Goal: Task Accomplishment & Management: Manage account settings

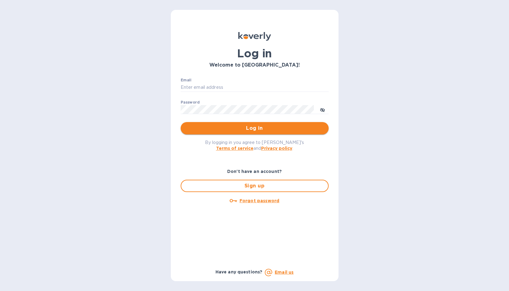
type input "[PERSON_NAME][EMAIL_ADDRESS][DOMAIN_NAME]"
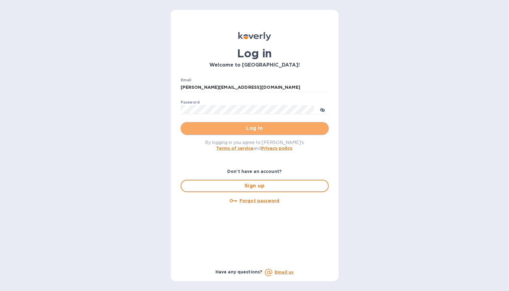
click at [250, 127] on span "Log in" at bounding box center [255, 128] width 138 height 7
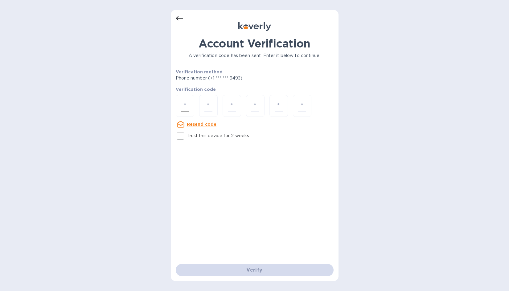
click at [183, 106] on input "number" at bounding box center [185, 105] width 8 height 11
type input "9"
type input "7"
type input "1"
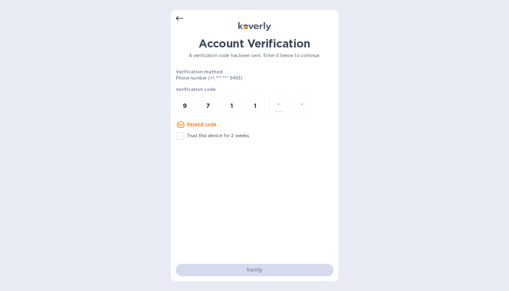
type input "5"
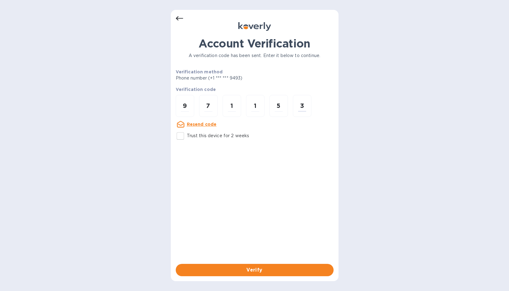
type input "3"
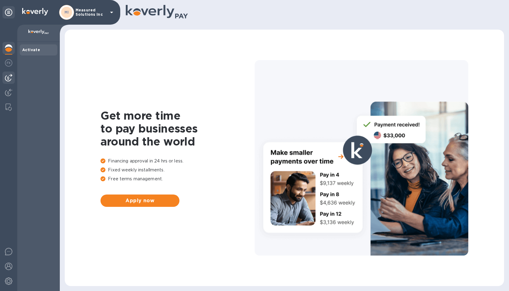
click at [8, 78] on img at bounding box center [8, 77] width 7 height 7
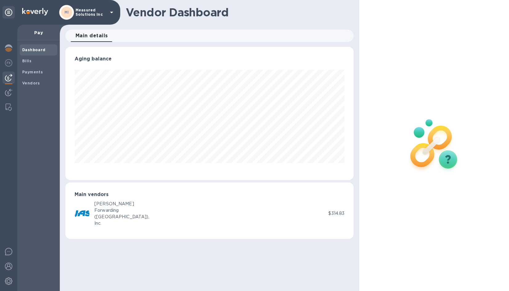
scroll to position [133, 288]
click at [33, 71] on b "Payments" at bounding box center [32, 72] width 21 height 5
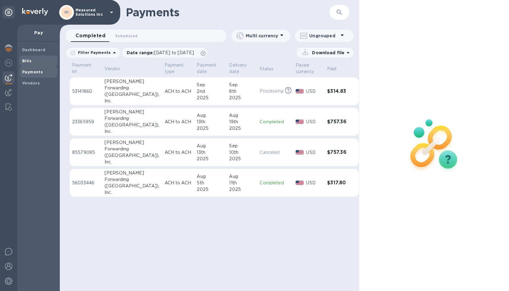
click at [27, 62] on b "Bills" at bounding box center [26, 61] width 9 height 5
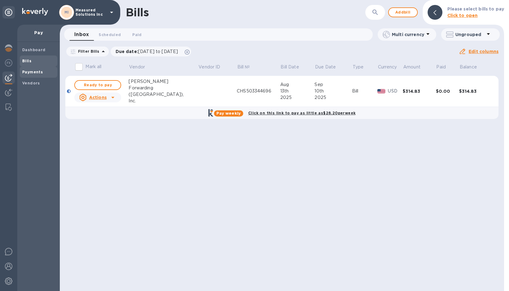
click at [29, 71] on b "Payments" at bounding box center [32, 72] width 21 height 5
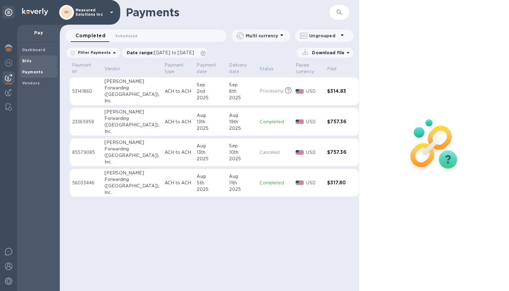
click at [27, 61] on b "Bills" at bounding box center [26, 61] width 9 height 5
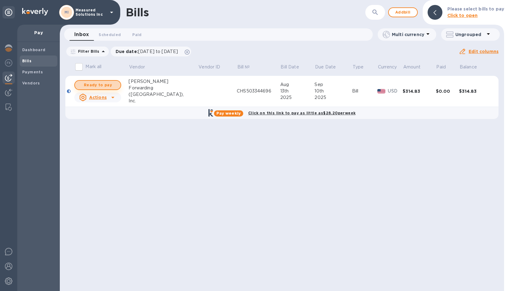
click at [96, 83] on span "Ready to pay" at bounding box center [98, 84] width 36 height 7
checkbox input "true"
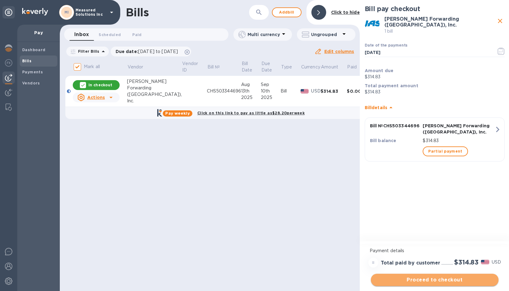
click at [434, 280] on span "Proceed to checkout" at bounding box center [435, 279] width 118 height 7
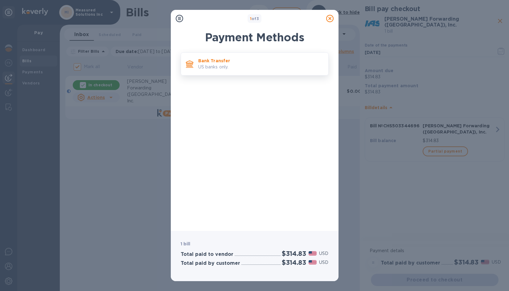
click at [203, 62] on p "Bank Transfer" at bounding box center [260, 61] width 125 height 6
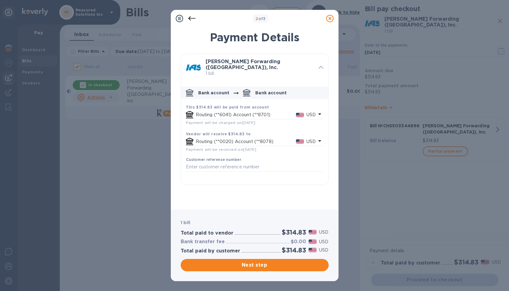
click at [243, 112] on p "Routing (**6041) Account (**8701)" at bounding box center [246, 115] width 100 height 6
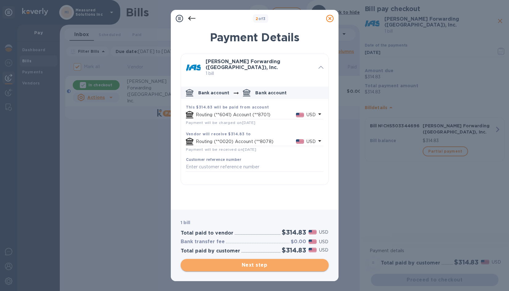
click at [256, 265] on span "Next step" at bounding box center [255, 264] width 138 height 7
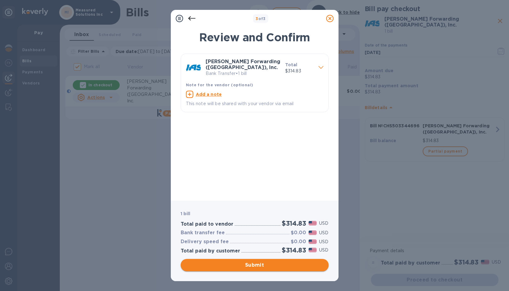
click at [254, 265] on span "Submit" at bounding box center [255, 264] width 138 height 7
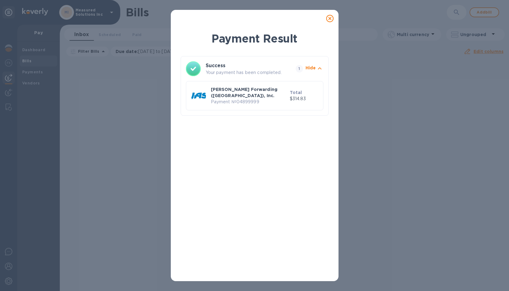
click at [330, 19] on icon at bounding box center [329, 18] width 7 height 7
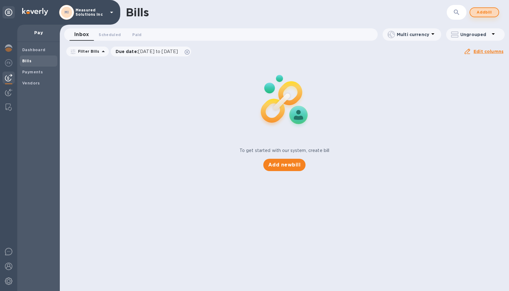
click at [482, 13] on span "Add bill" at bounding box center [484, 12] width 18 height 7
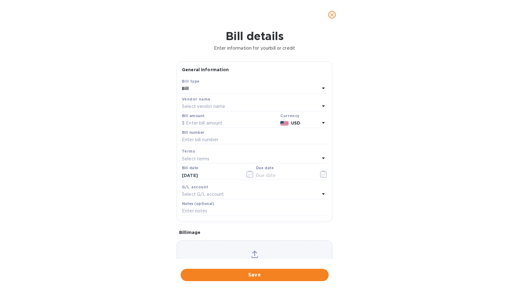
click at [197, 104] on p "Select vendor name" at bounding box center [203, 106] width 43 height 6
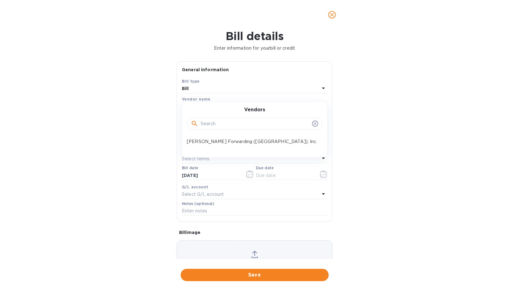
click at [204, 139] on p "JAS Forwarding (USA), Inc." at bounding box center [252, 141] width 130 height 6
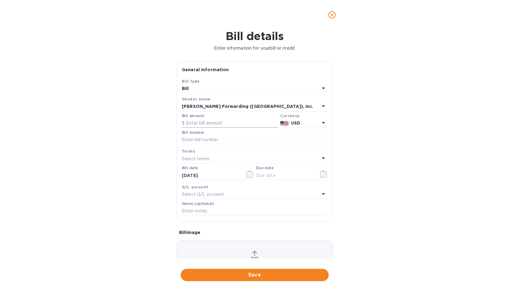
click at [190, 120] on input "text" at bounding box center [230, 123] width 96 height 9
type input "373.28"
type input "CHS503368588"
type input "09/28/2025"
drag, startPoint x: 209, startPoint y: 176, endPoint x: 195, endPoint y: 176, distance: 14.5
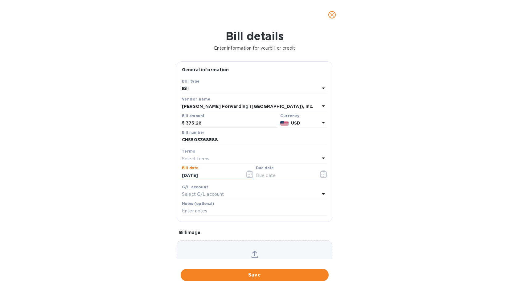
click at [195, 176] on input "09/28/2025" at bounding box center [211, 175] width 58 height 9
click at [195, 174] on input "09/28/2025" at bounding box center [211, 175] width 58 height 9
type input "08/29/2025"
type input "09/28/2025"
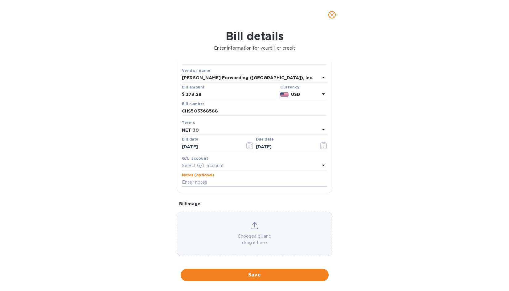
scroll to position [33, 0]
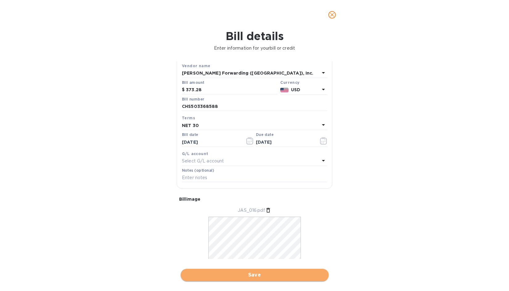
click at [247, 275] on span "Save" at bounding box center [255, 274] width 138 height 7
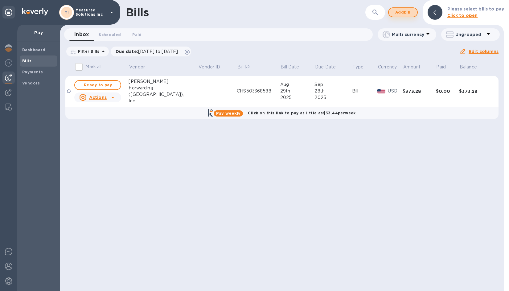
click at [401, 13] on span "Add bill" at bounding box center [403, 12] width 18 height 7
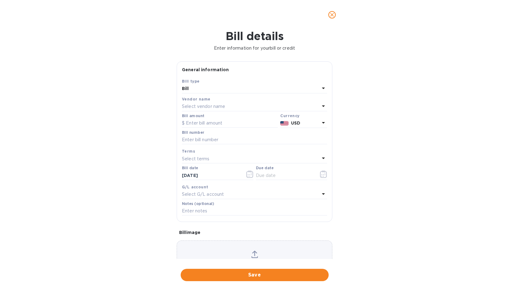
click at [186, 104] on p "Select vendor name" at bounding box center [203, 106] width 43 height 6
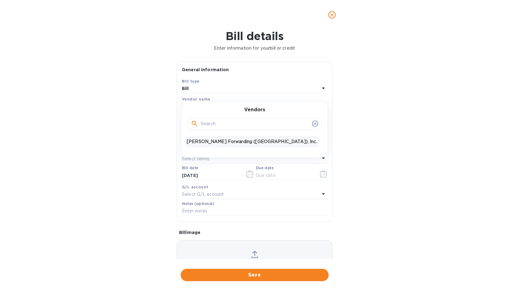
click at [207, 145] on p "JAS Forwarding (USA), Inc." at bounding box center [252, 141] width 130 height 6
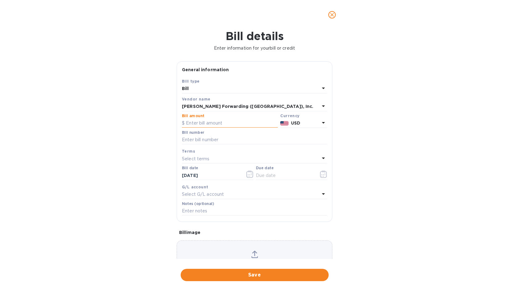
click at [185, 123] on input "text" at bounding box center [230, 123] width 96 height 9
type input "425.61"
type input "CHS503365538"
type input "08/27/2025"
type input "09/26/2025"
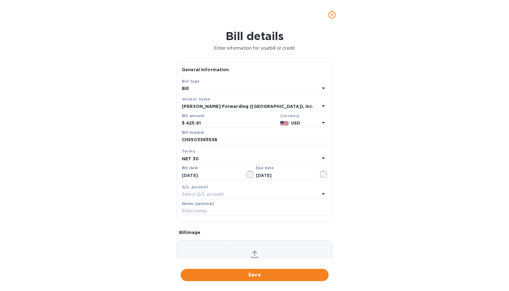
click at [253, 249] on div "Choose a bill and drag it here" at bounding box center [255, 262] width 156 height 44
click at [259, 277] on span "Save" at bounding box center [255, 274] width 138 height 7
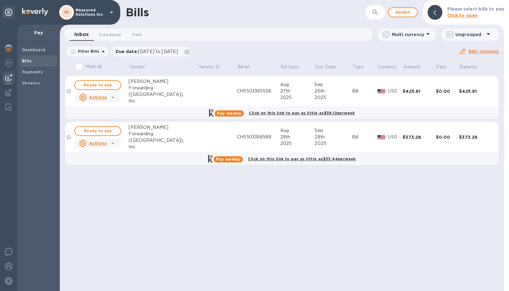
click at [374, 191] on div "Bills ​ Add bill Please select bills to pay Click to open Inbox 0 Scheduled 0 P…" at bounding box center [282, 145] width 444 height 291
click at [6, 267] on img at bounding box center [8, 266] width 7 height 7
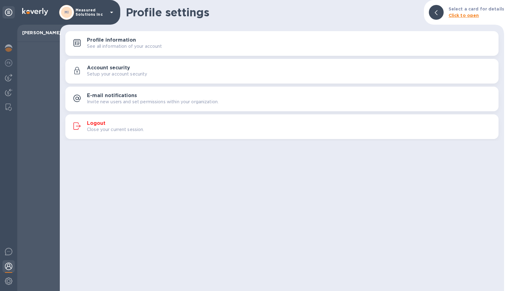
click at [98, 124] on h3 "Logout" at bounding box center [96, 124] width 18 height 6
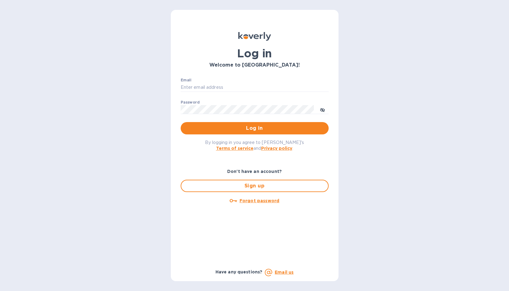
type input "[PERSON_NAME][EMAIL_ADDRESS][DOMAIN_NAME]"
